Goal: Check status: Check status

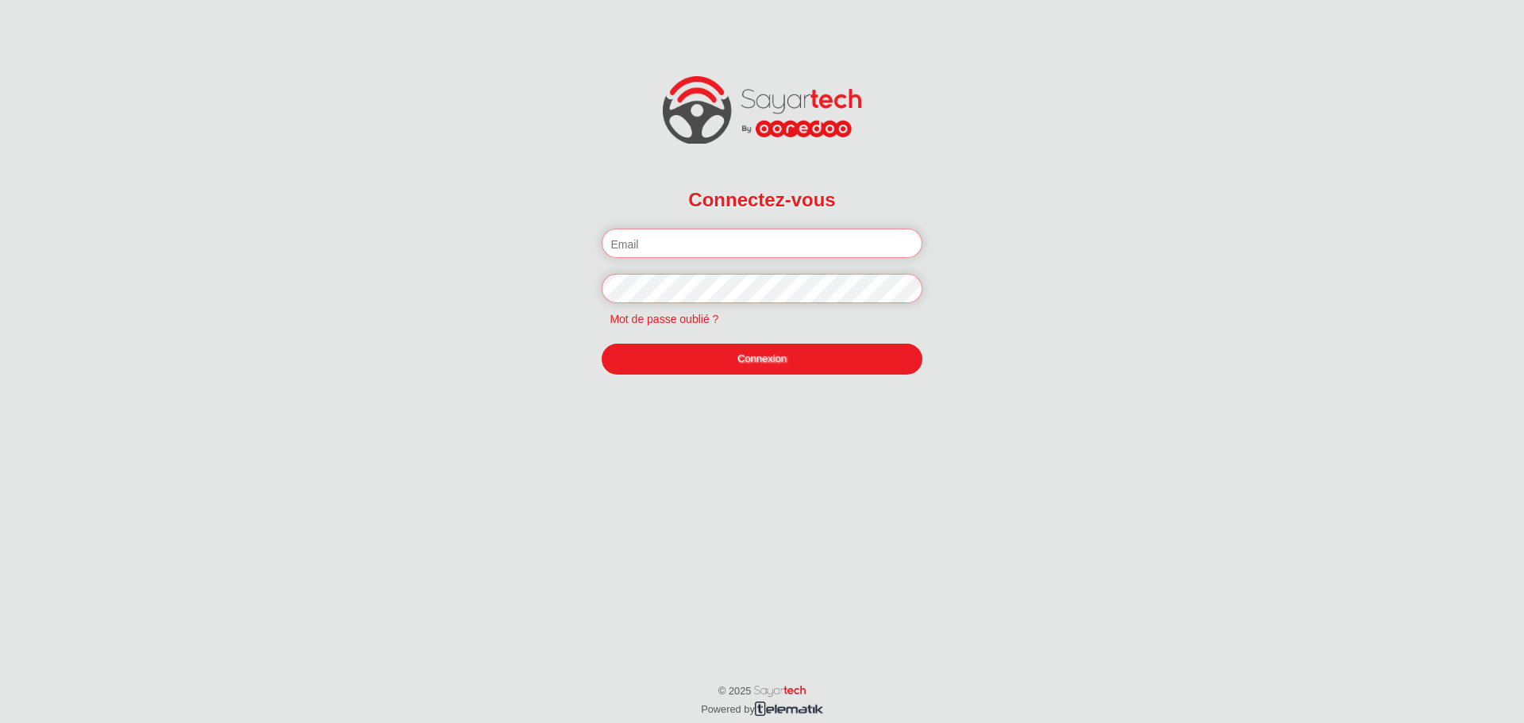
type input "[EMAIL_ADDRESS][DOMAIN_NAME]"
click at [791, 363] on link "Connexion" at bounding box center [762, 359] width 320 height 30
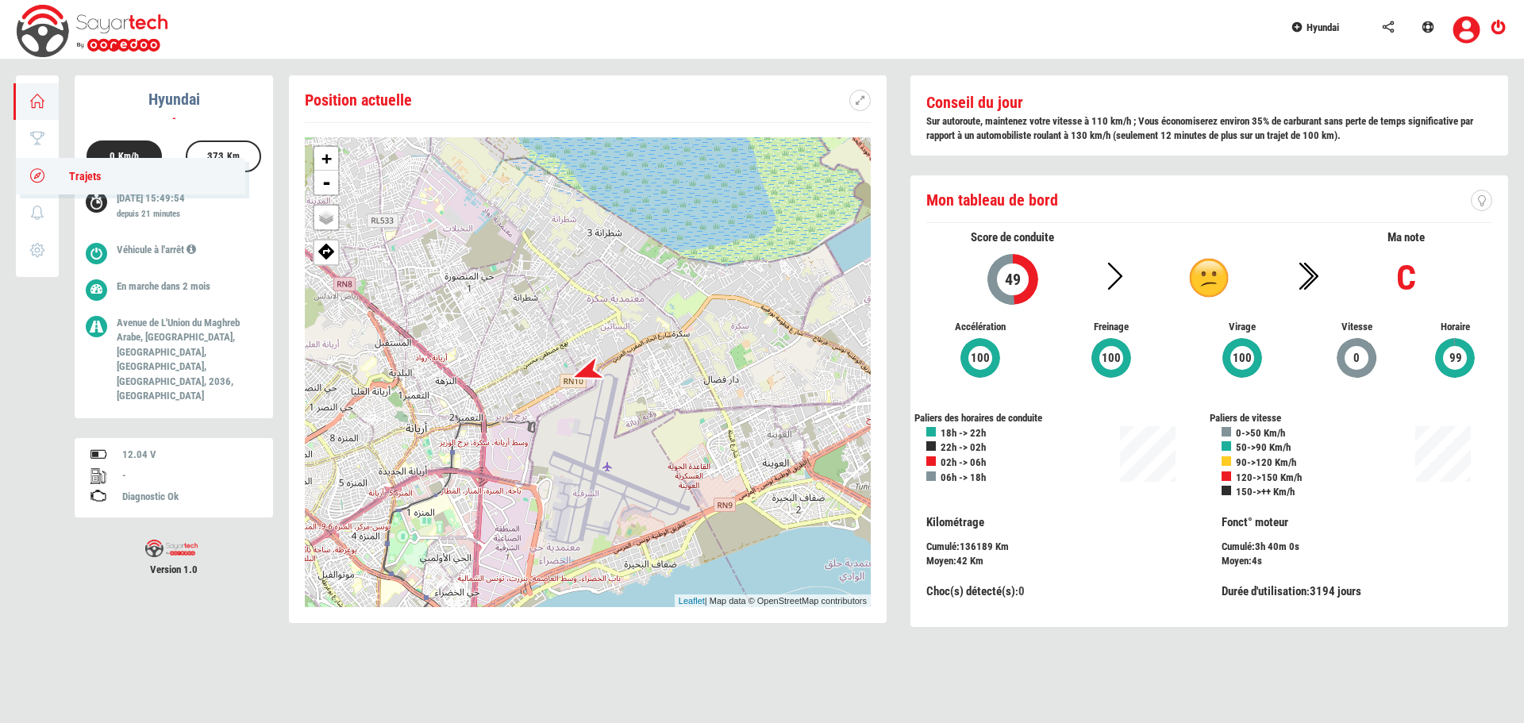
click at [43, 170] on icon at bounding box center [38, 175] width 18 height 11
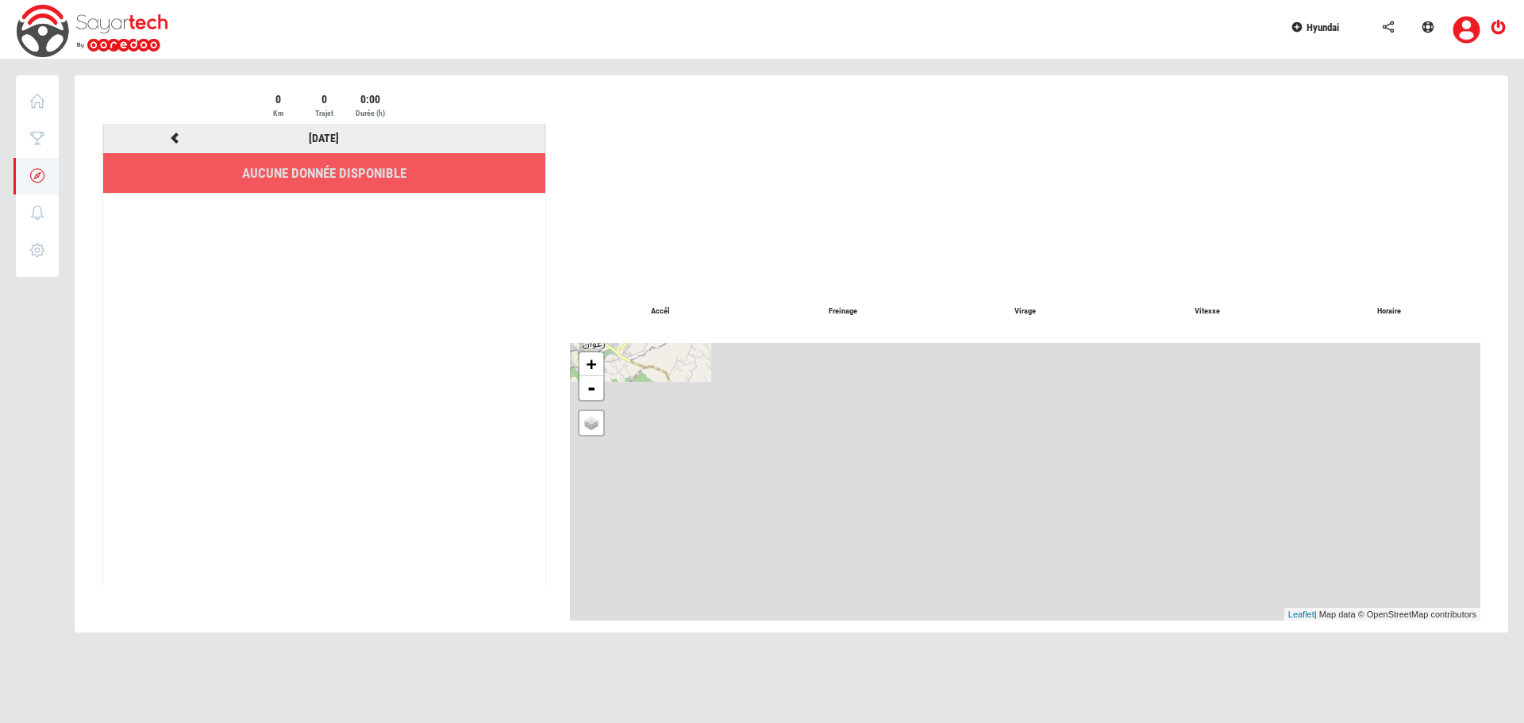
click at [175, 136] on icon at bounding box center [175, 138] width 14 height 11
click at [476, 135] on icon at bounding box center [474, 138] width 14 height 11
click at [45, 105] on icon at bounding box center [38, 100] width 18 height 11
